Goal: Task Accomplishment & Management: Manage account settings

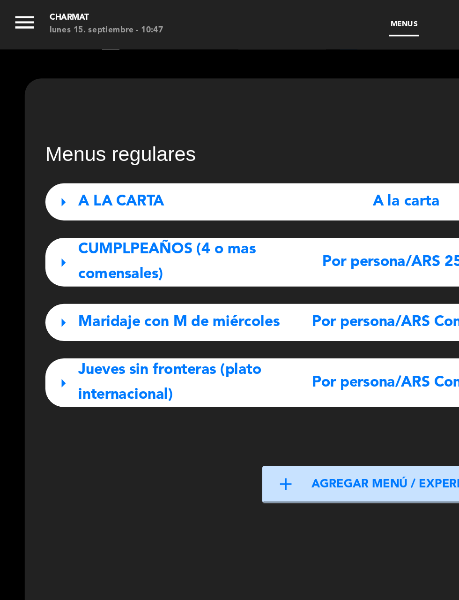
click at [15, 17] on icon "menu" at bounding box center [14, 13] width 14 height 14
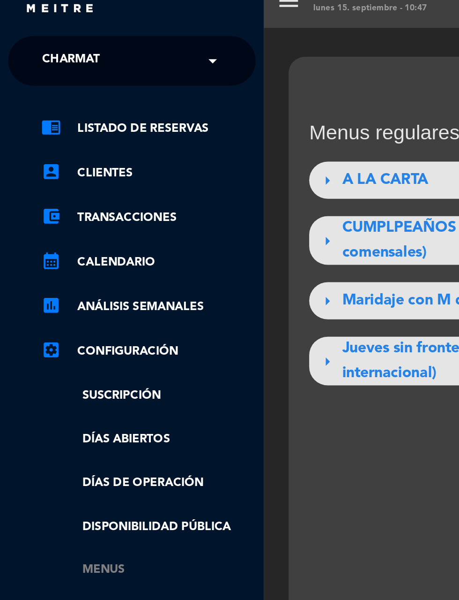
click at [60, 333] on link "Menus" at bounding box center [84, 336] width 122 height 11
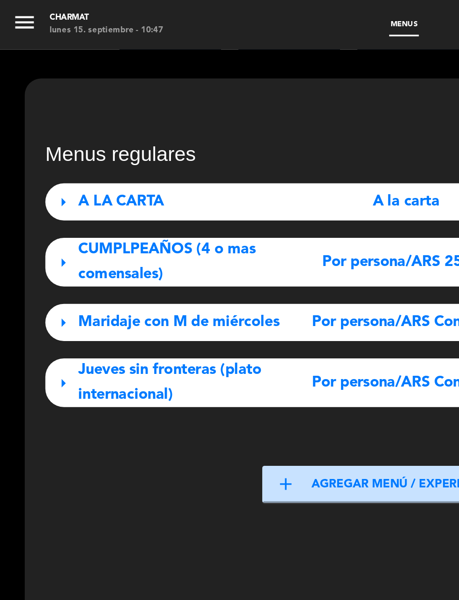
click at [12, 18] on icon "menu" at bounding box center [14, 13] width 14 height 14
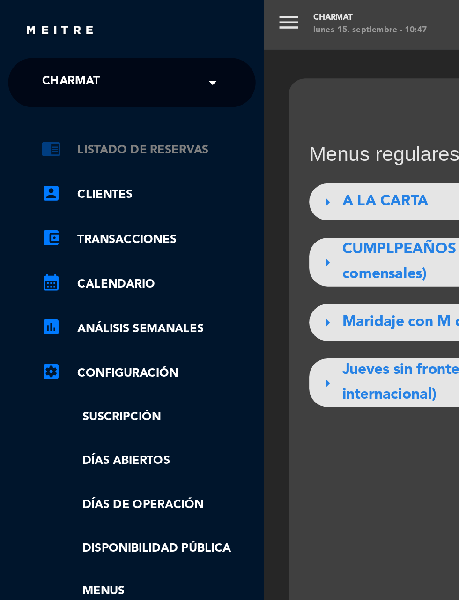
click at [54, 87] on link "chrome_reader_mode Listado de Reservas" at bounding box center [84, 85] width 122 height 11
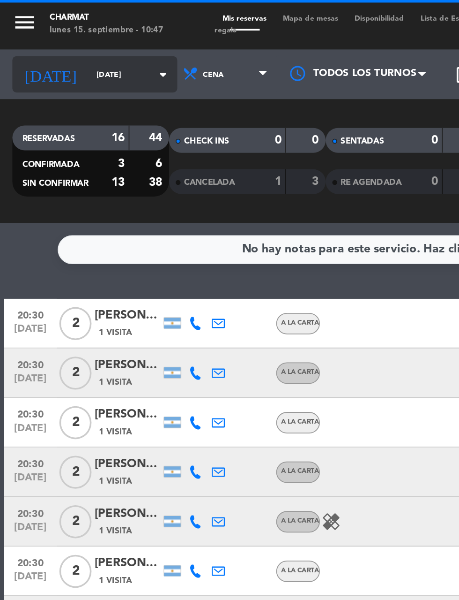
click at [50, 42] on input "[DATE]" at bounding box center [79, 42] width 59 height 15
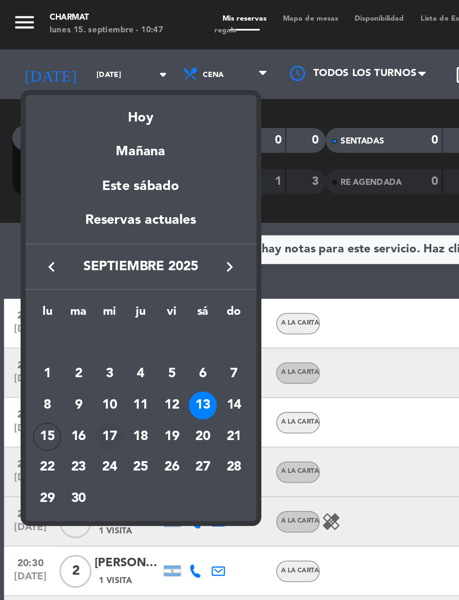
click at [58, 247] on div "17" at bounding box center [62, 248] width 16 height 16
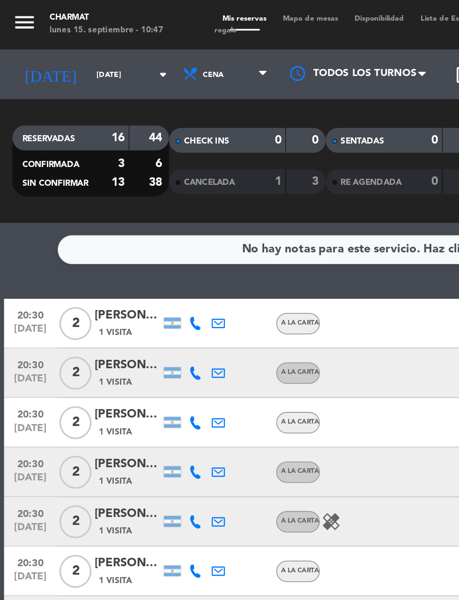
type input "[DATE]"
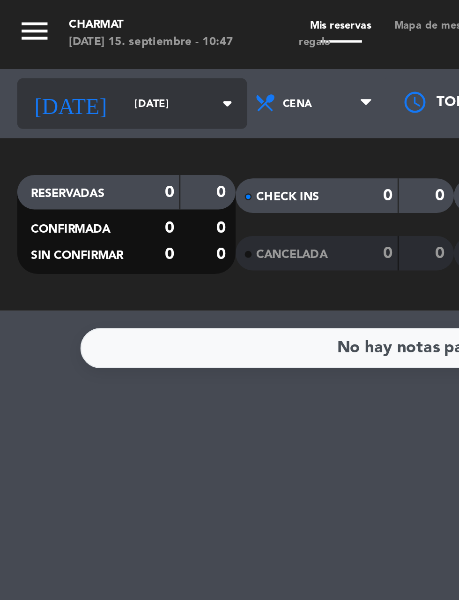
click at [50, 42] on input "[DATE]" at bounding box center [79, 42] width 59 height 15
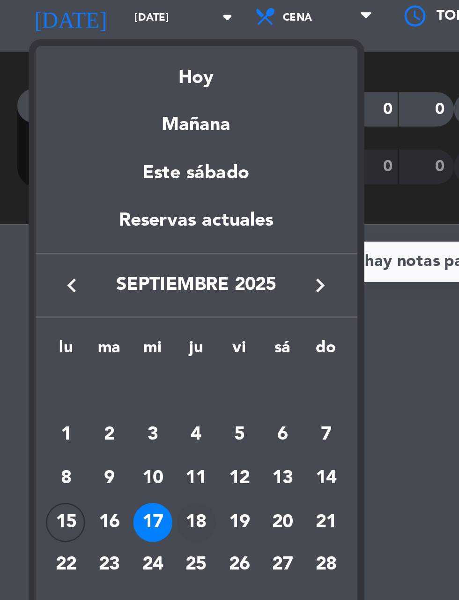
click at [77, 248] on div "18" at bounding box center [80, 248] width 16 height 16
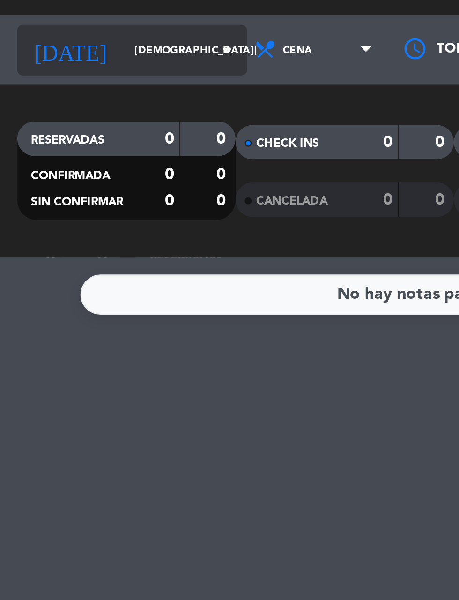
click at [50, 41] on input "[DEMOGRAPHIC_DATA][DATE]" at bounding box center [79, 42] width 59 height 15
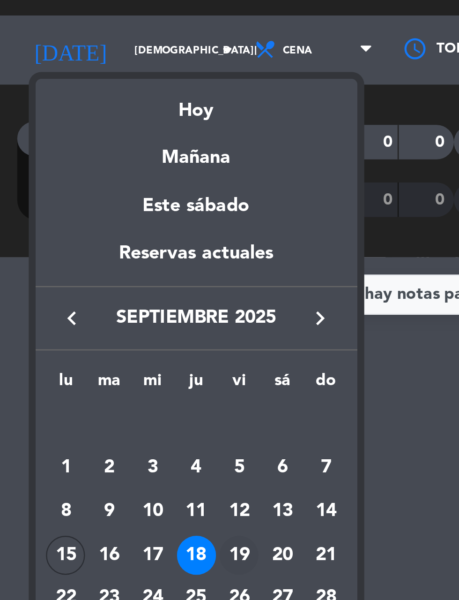
click at [96, 244] on div "19" at bounding box center [98, 248] width 16 height 16
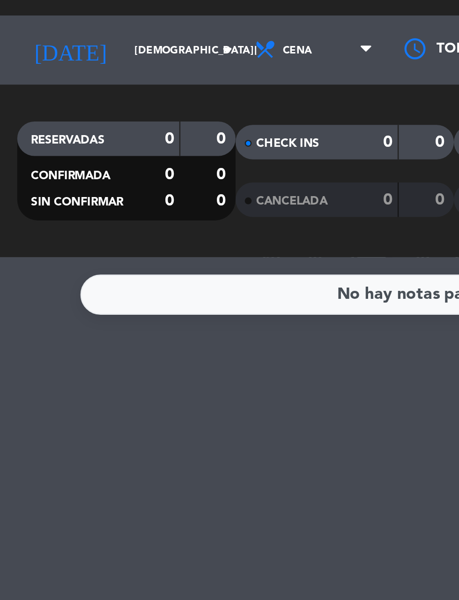
type input "[DATE]"
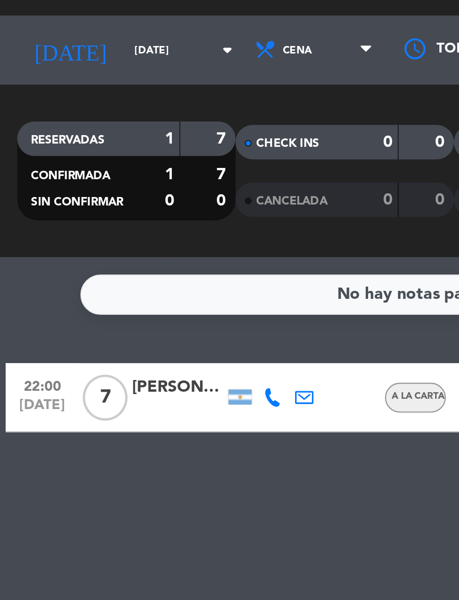
click at [66, 180] on div "Maria Laura Baella" at bounding box center [73, 179] width 38 height 11
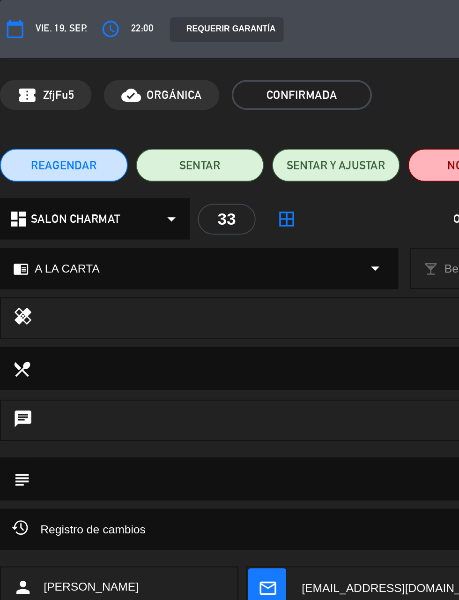
click at [13, 15] on icon "calendar_today" at bounding box center [8, 16] width 11 height 11
